Goal: Information Seeking & Learning: Learn about a topic

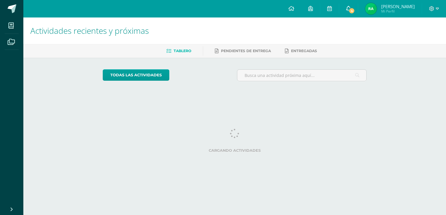
click at [358, 7] on link "4" at bounding box center [348, 9] width 19 height 18
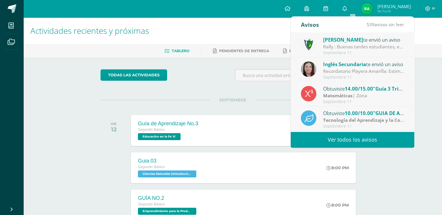
click at [353, 45] on div "Rally : Buenas tardes estudiantes, es un gusto saludarlos. Por este medio se in…" at bounding box center [363, 46] width 81 height 7
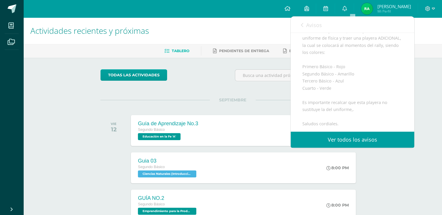
scroll to position [81, 0]
click at [301, 25] on icon at bounding box center [302, 25] width 2 height 5
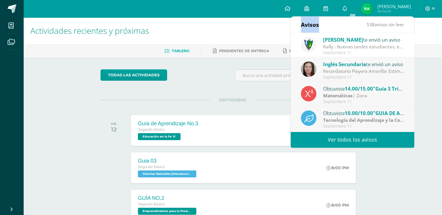
click at [301, 25] on div "Avisos" at bounding box center [310, 25] width 18 height 16
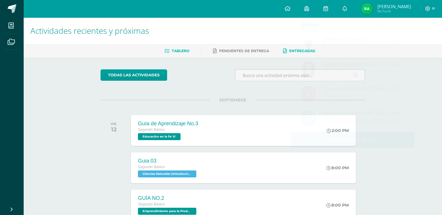
drag, startPoint x: 301, startPoint y: 25, endPoint x: 289, endPoint y: 52, distance: 29.5
click at [289, 52] on span "Entregadas" at bounding box center [302, 51] width 26 height 4
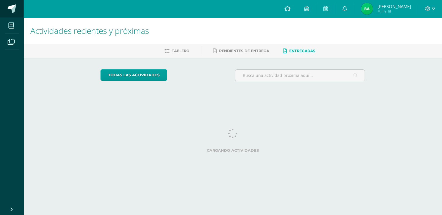
click at [8, 12] on span at bounding box center [12, 8] width 9 height 9
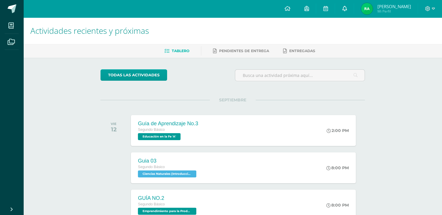
click at [348, 11] on link at bounding box center [344, 9] width 19 height 18
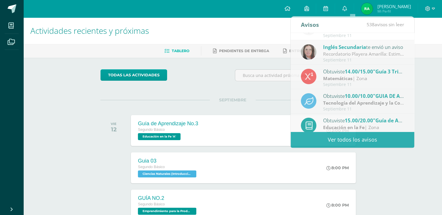
click at [105, 109] on div "SEPTIEMBRE VIE 12 Guía de Aprendizaje No.3 Segundo Básico Educación en la Fe 'A…" at bounding box center [232, 123] width 264 height 47
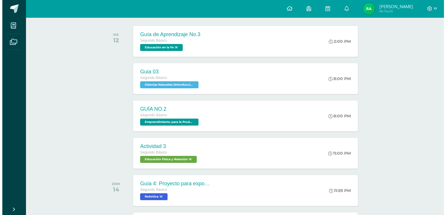
scroll to position [90, 0]
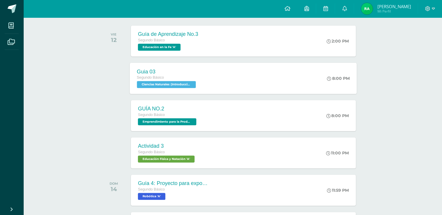
click at [177, 72] on div "Guia 03" at bounding box center [167, 72] width 60 height 6
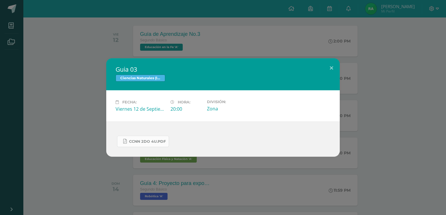
click at [149, 141] on span "CCNN 2do 4U.pdf" at bounding box center [147, 141] width 37 height 5
